Goal: Register for event/course

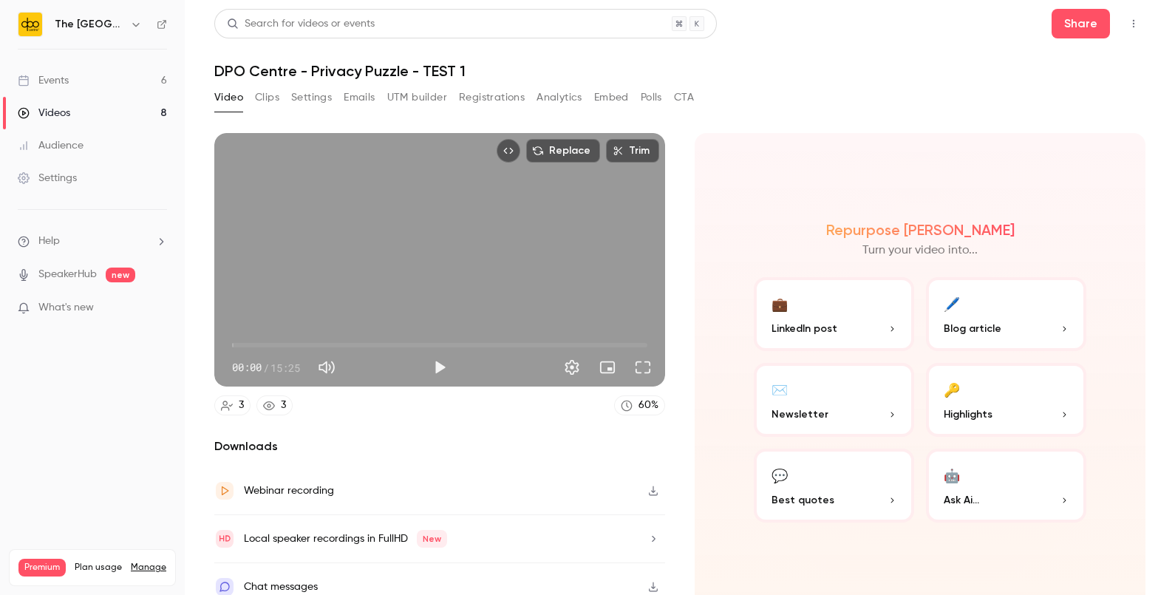
click at [103, 77] on link "Events 6" at bounding box center [92, 80] width 185 height 33
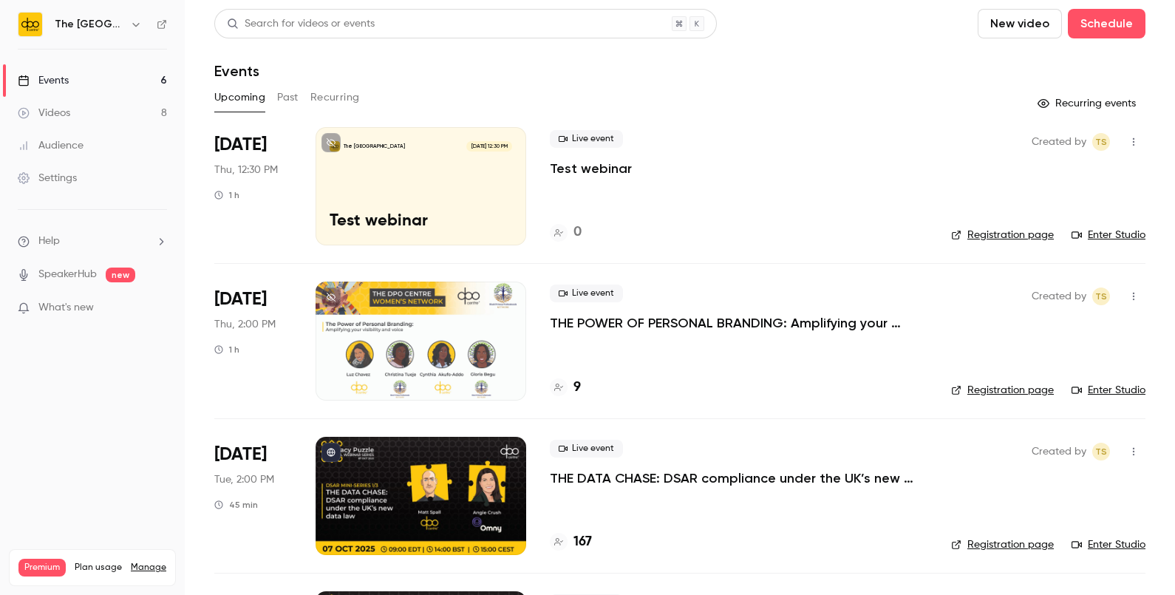
click at [575, 324] on p "THE POWER OF PERSONAL BRANDING: Amplifying your visibility invoice" at bounding box center [739, 323] width 378 height 18
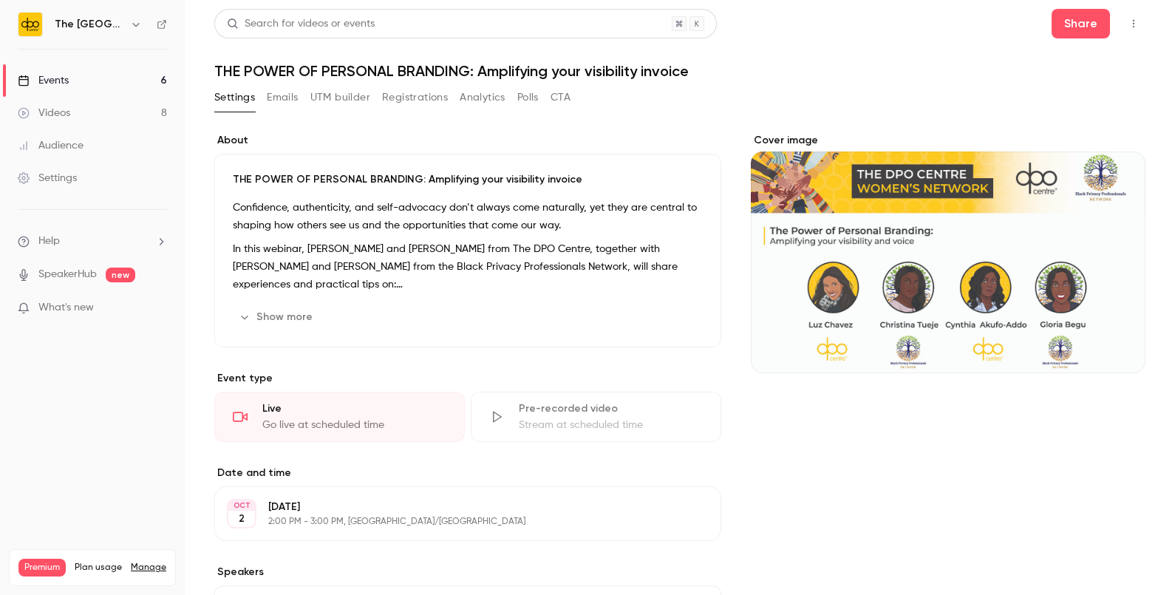
click at [418, 92] on button "Registrations" at bounding box center [415, 98] width 66 height 24
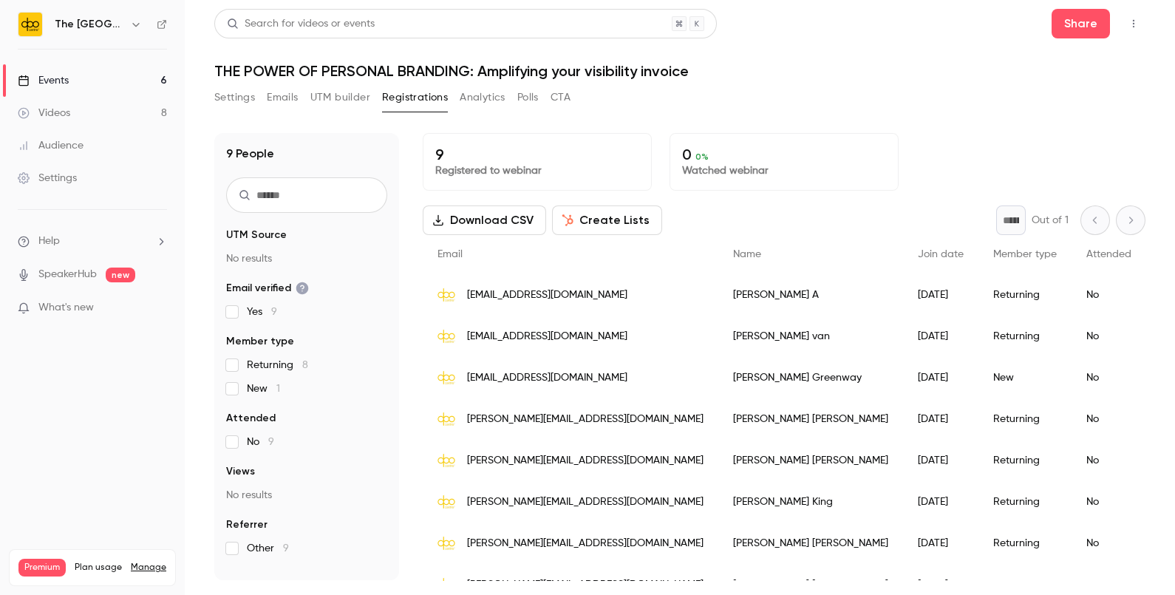
click at [146, 81] on link "Events 6" at bounding box center [92, 80] width 185 height 33
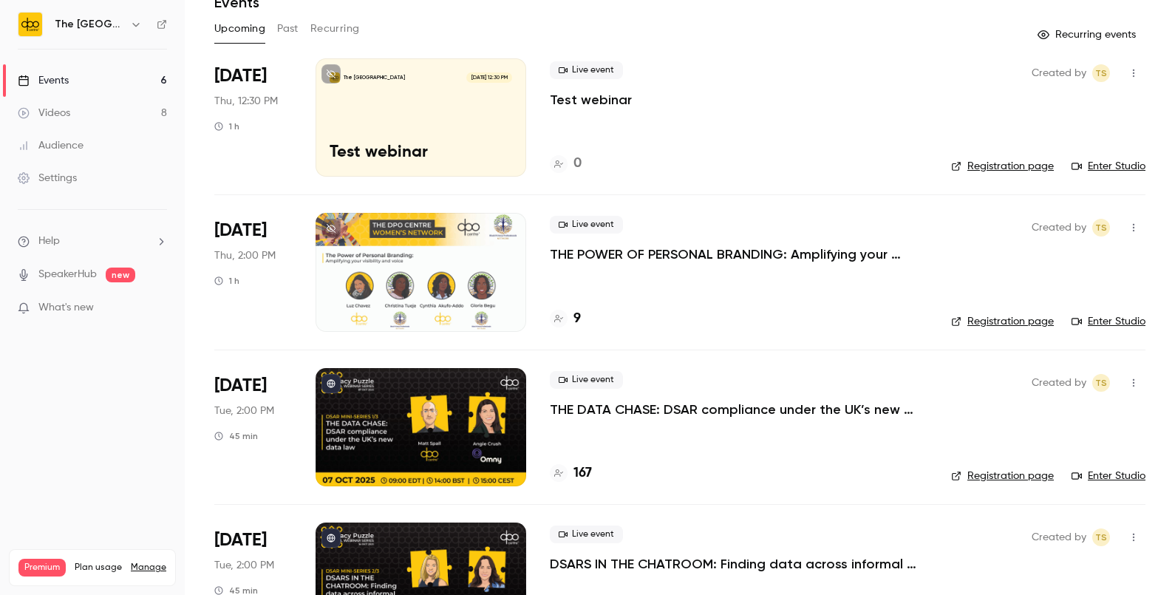
scroll to position [60, 0]
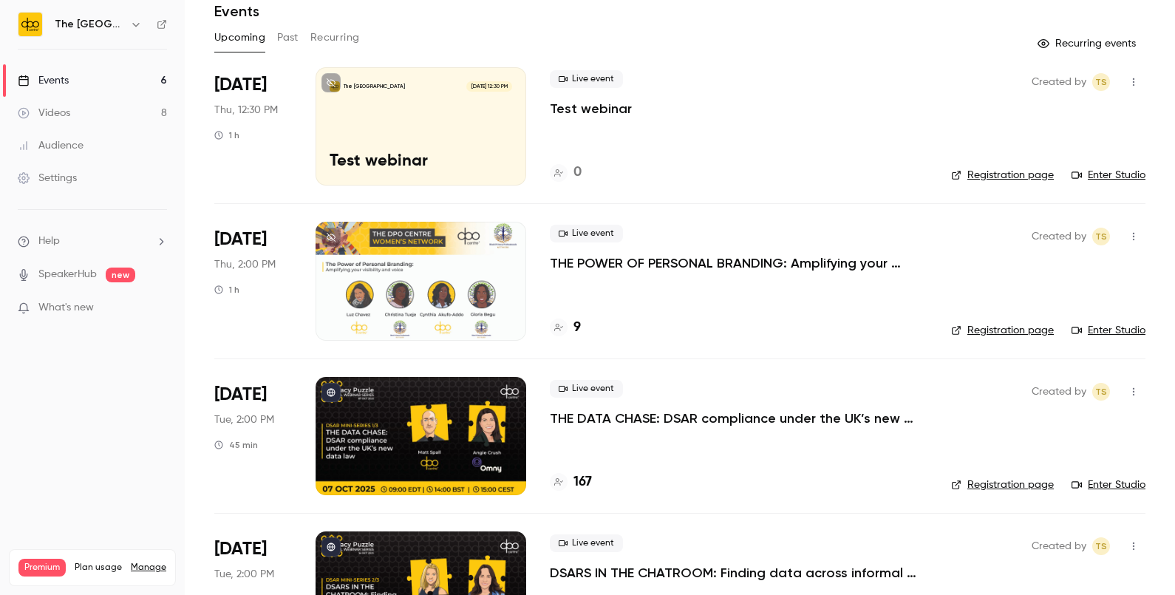
click at [565, 101] on p "Test webinar" at bounding box center [591, 109] width 82 height 18
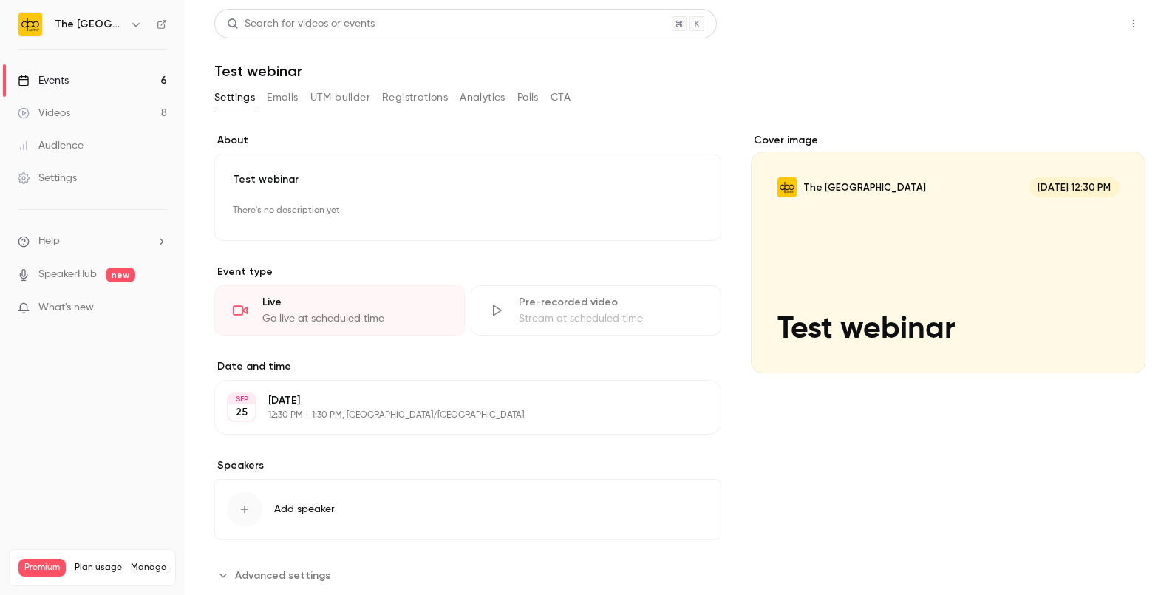
click at [1064, 25] on button "Share" at bounding box center [1081, 24] width 58 height 30
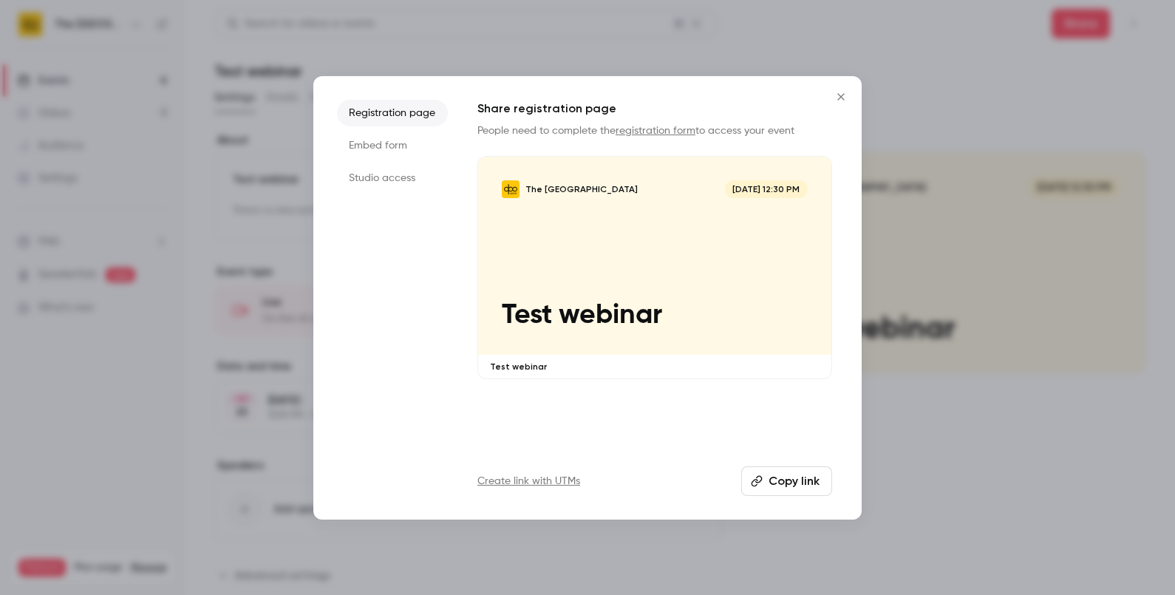
click at [418, 183] on li "Studio access" at bounding box center [392, 178] width 111 height 27
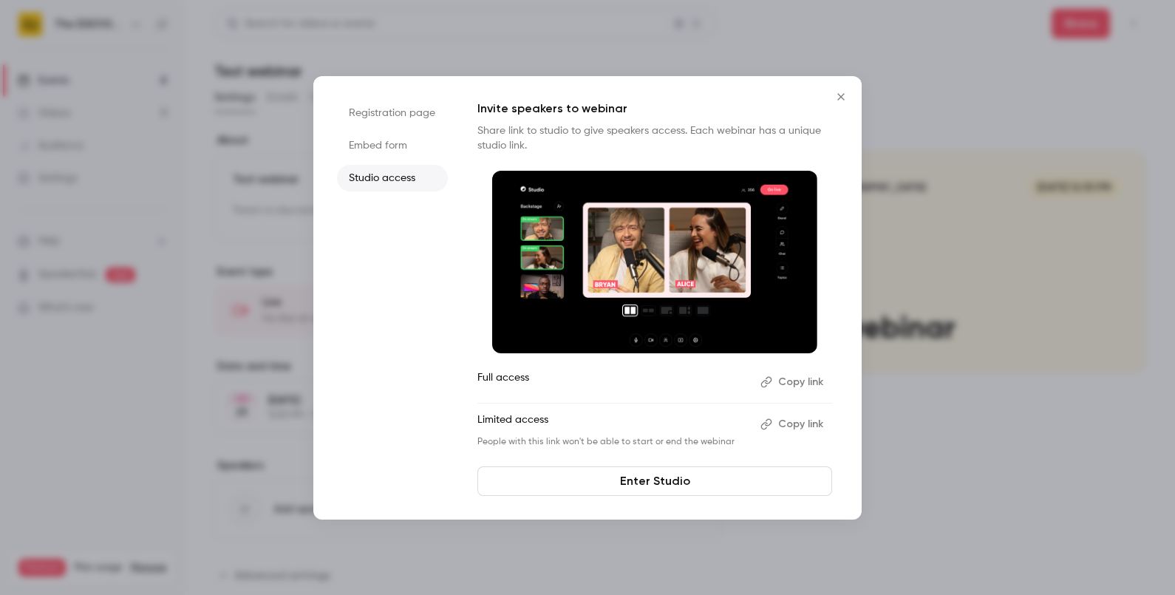
click at [591, 474] on link "Enter Studio" at bounding box center [654, 481] width 355 height 30
click at [846, 100] on icon "Close" at bounding box center [841, 97] width 18 height 12
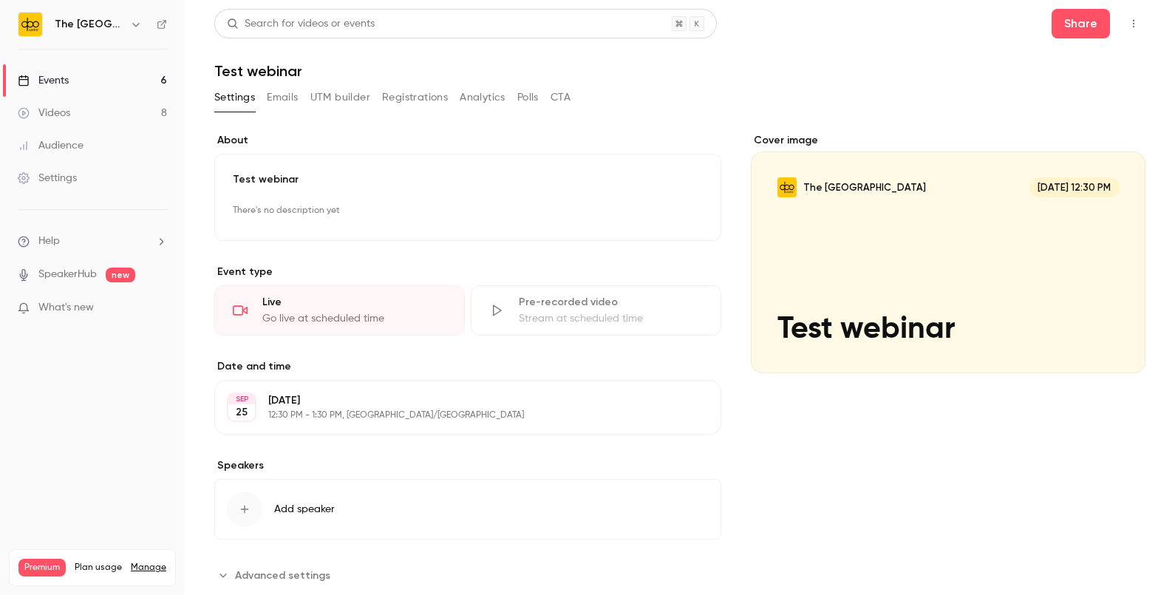
click at [115, 73] on link "Events 6" at bounding box center [92, 80] width 185 height 33
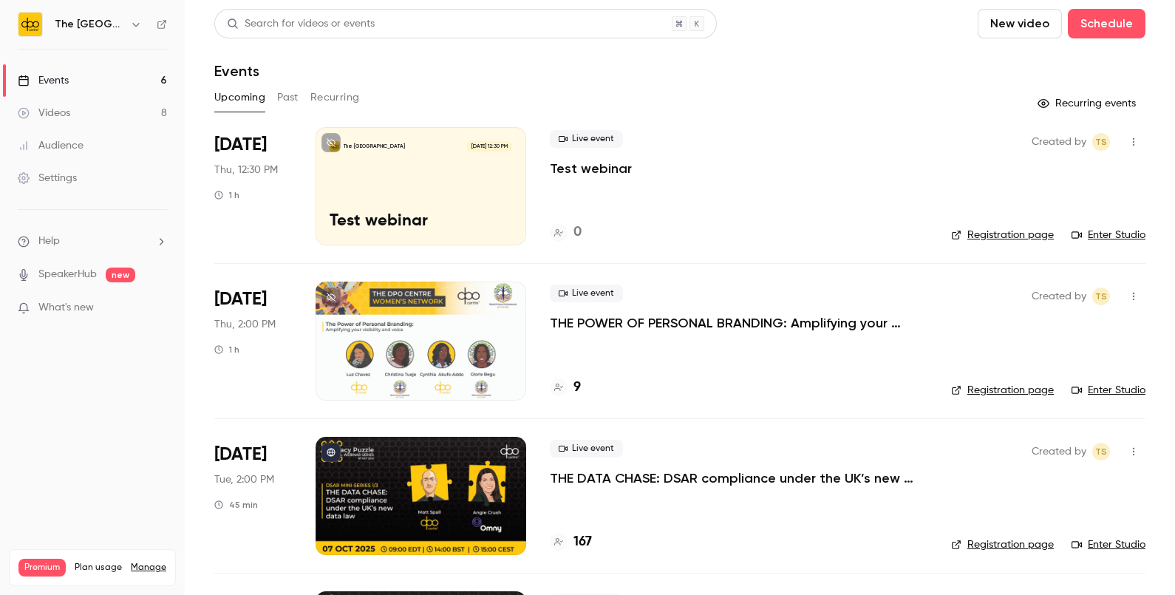
click at [621, 315] on p "THE POWER OF PERSONAL BRANDING: Amplifying your visibility invoice" at bounding box center [739, 323] width 378 height 18
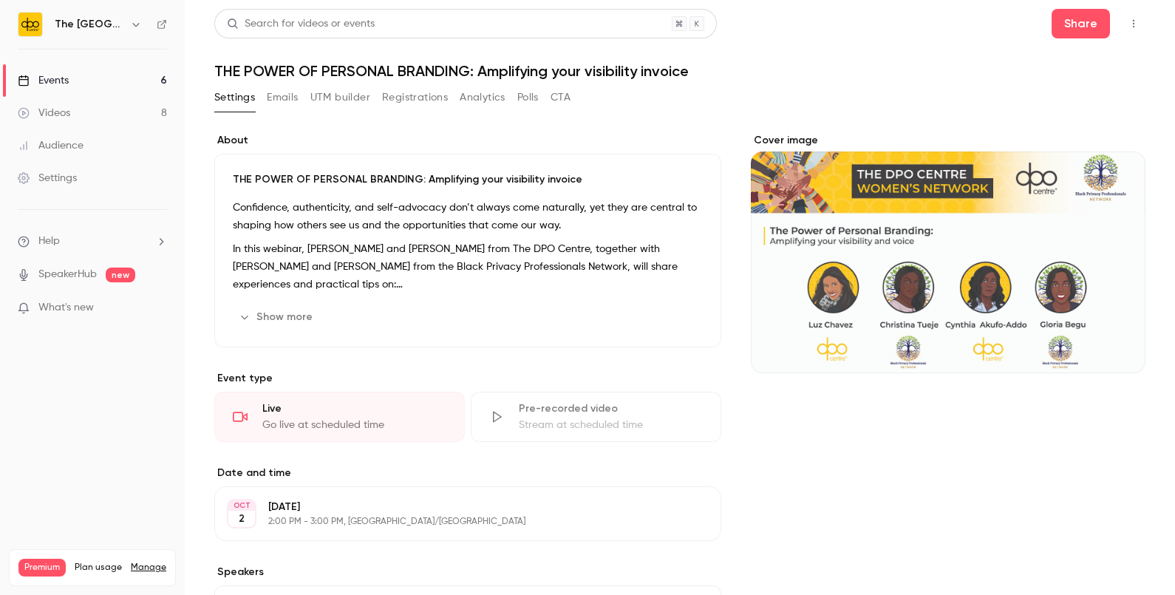
click at [432, 95] on button "Registrations" at bounding box center [415, 98] width 66 height 24
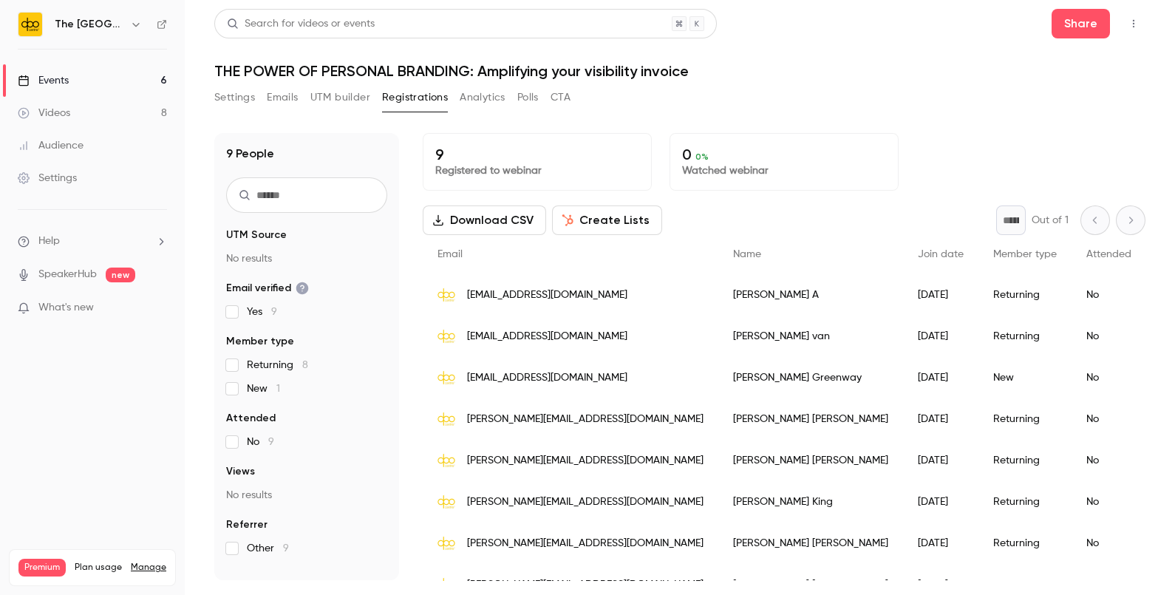
scroll to position [80, 0]
